Goal: Task Accomplishment & Management: Manage account settings

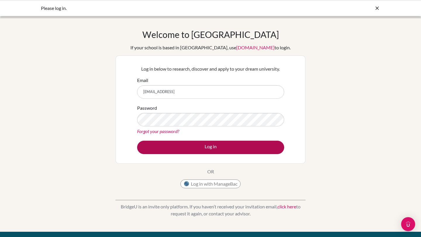
type input "[EMAIL_ADDRESS]"
click at [225, 151] on button "Log in" at bounding box center [210, 147] width 147 height 13
click at [204, 149] on button "Log in" at bounding box center [210, 147] width 147 height 13
click at [253, 151] on button "Log in" at bounding box center [210, 147] width 147 height 13
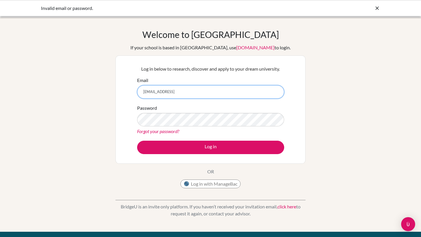
click at [196, 94] on input "[EMAIL_ADDRESS]" at bounding box center [210, 91] width 147 height 13
type input "[EMAIL_ADDRESS][DOMAIN_NAME]"
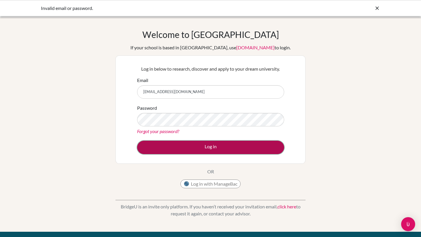
click at [182, 151] on button "Log in" at bounding box center [210, 147] width 147 height 13
